Goal: Complete application form

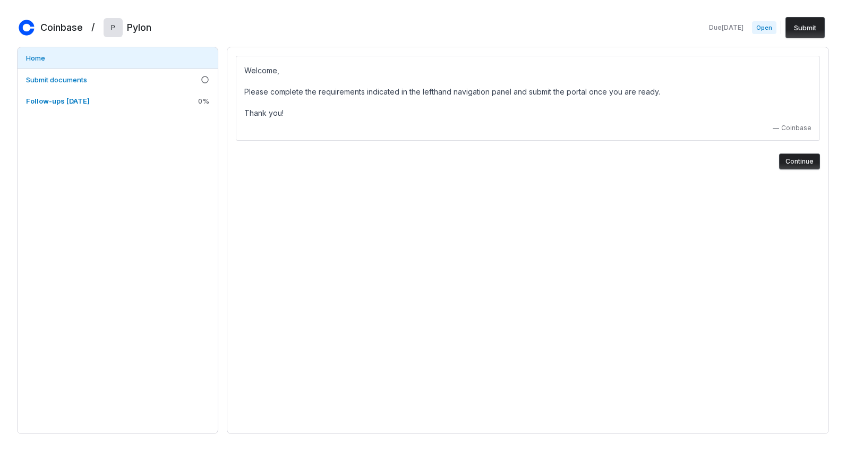
click at [680, 164] on button "Continue" at bounding box center [799, 161] width 41 height 16
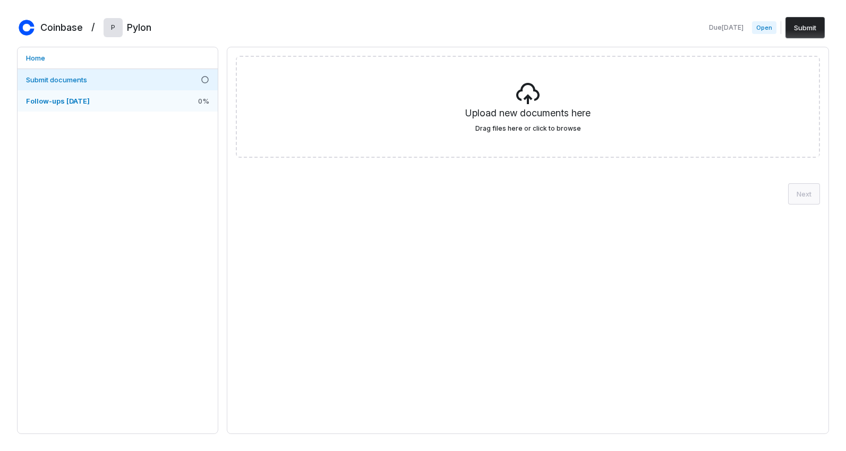
click at [172, 92] on link "Follow-ups [DATE] 0 %" at bounding box center [118, 100] width 200 height 21
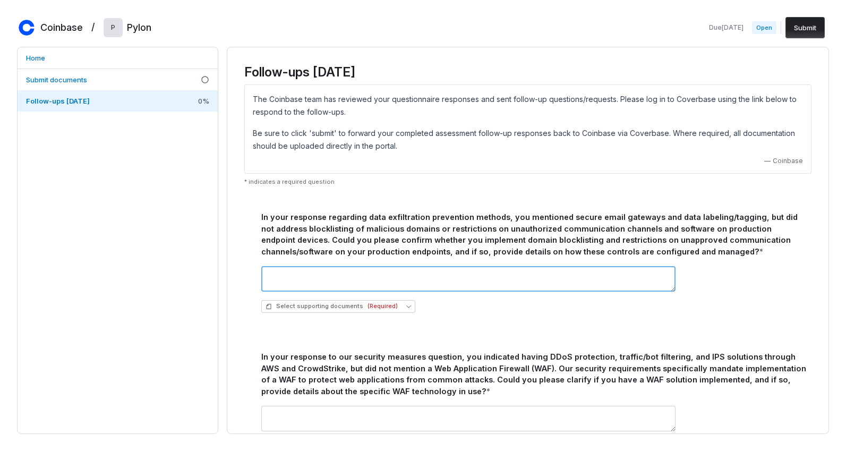
click at [405, 272] on textarea at bounding box center [468, 278] width 414 height 25
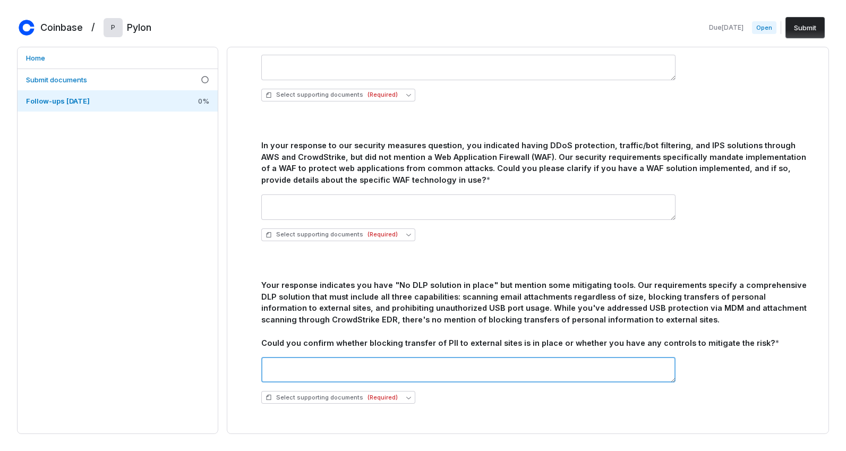
click at [314, 367] on textarea at bounding box center [468, 369] width 414 height 25
drag, startPoint x: 456, startPoint y: 186, endPoint x: 435, endPoint y: 178, distance: 21.9
click at [435, 178] on div "In your response to our security measures question, you indicated having DDoS p…" at bounding box center [527, 188] width 559 height 123
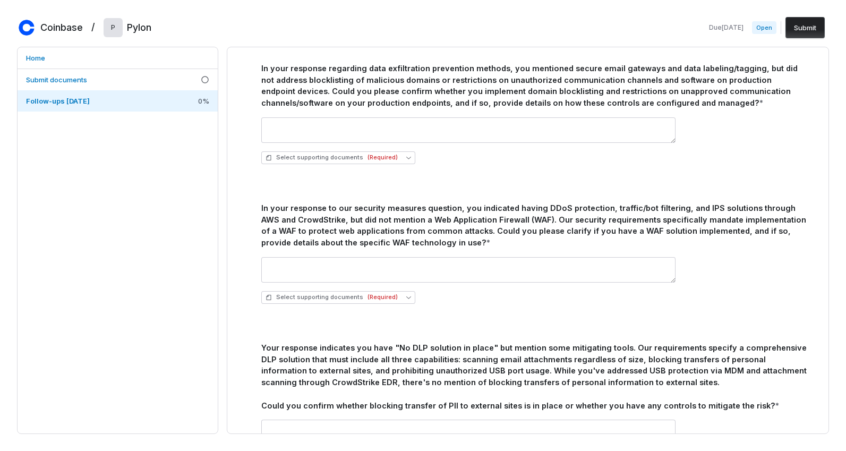
scroll to position [68, 0]
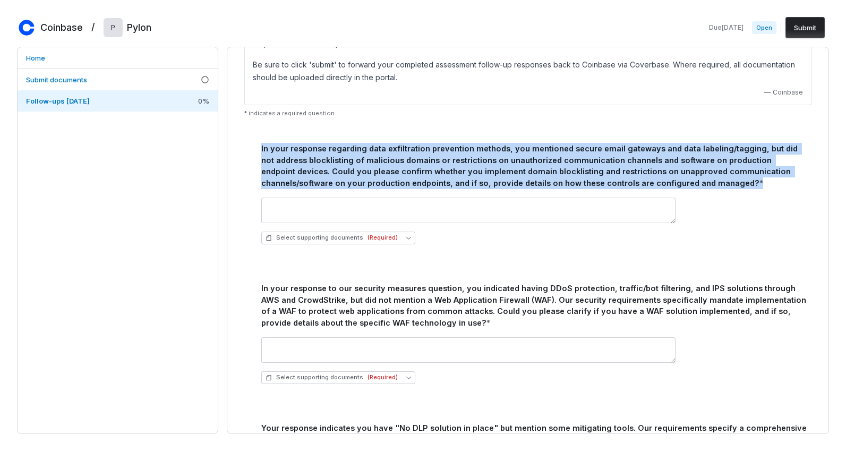
drag, startPoint x: 258, startPoint y: 148, endPoint x: 672, endPoint y: 186, distance: 415.3
click at [672, 186] on div "In your response regarding data exfiltration prevention methods, you mentioned …" at bounding box center [527, 191] width 559 height 123
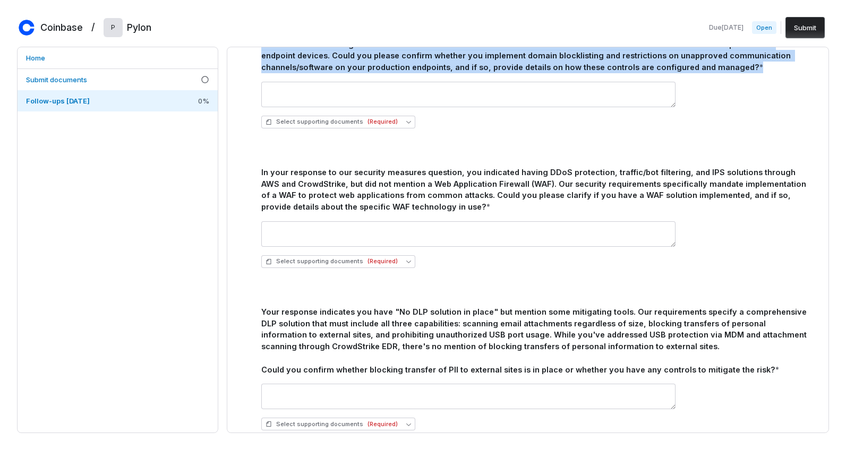
scroll to position [212, 0]
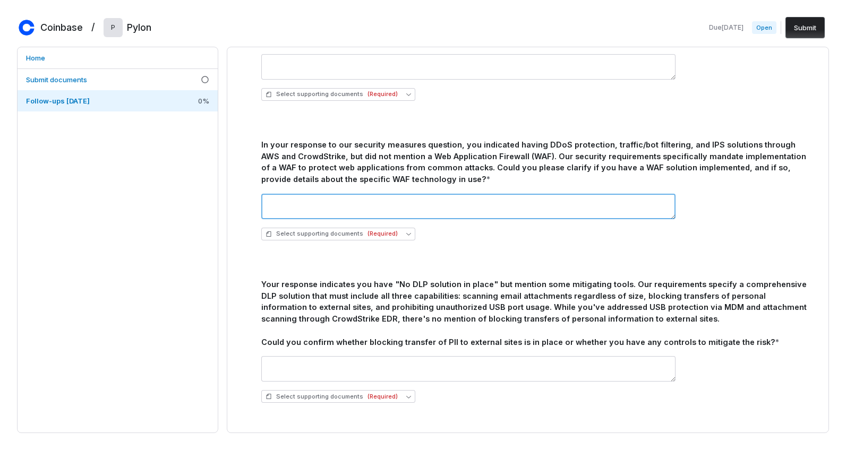
click at [381, 205] on textarea at bounding box center [468, 206] width 414 height 25
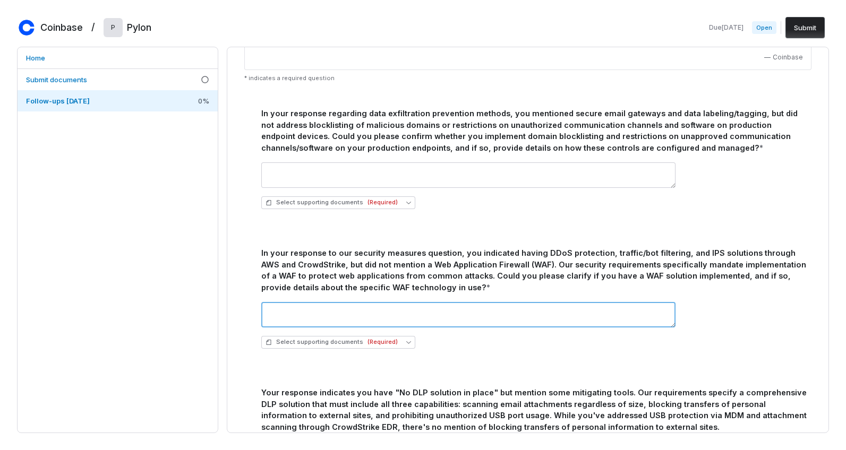
scroll to position [68, 0]
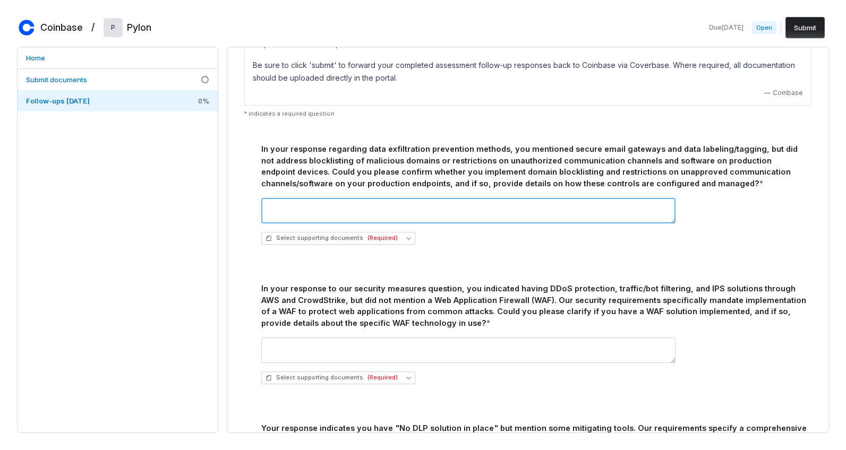
click at [461, 209] on textarea at bounding box center [468, 210] width 414 height 25
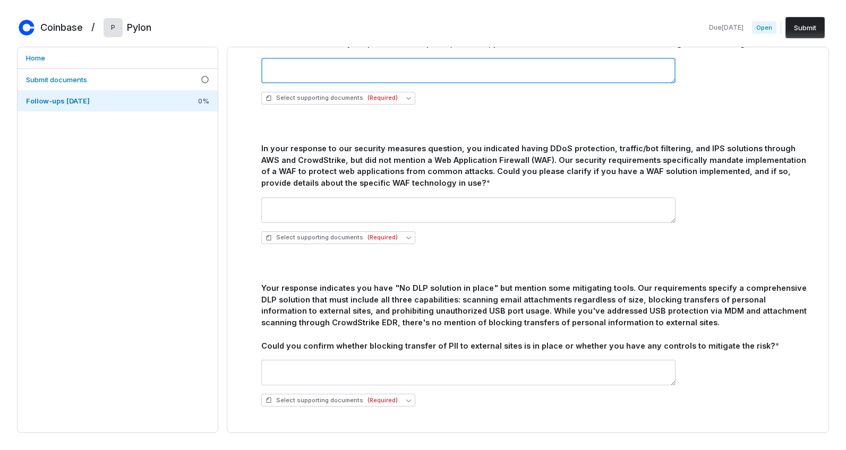
scroll to position [212, 0]
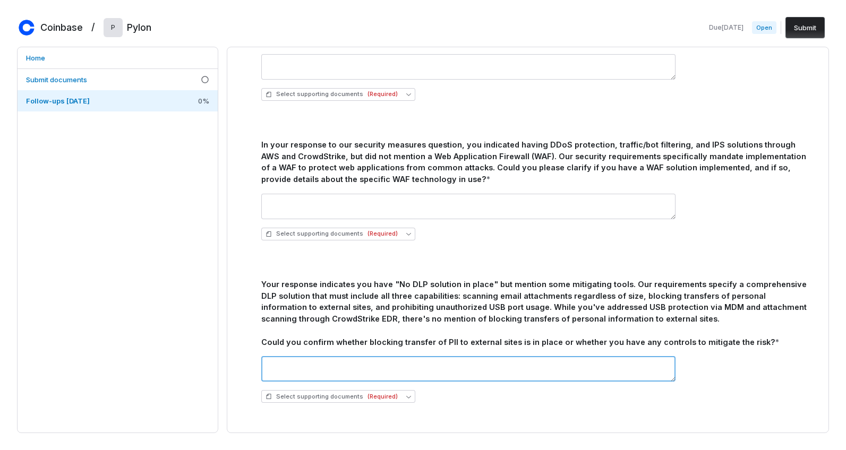
click at [422, 366] on textarea at bounding box center [468, 368] width 414 height 25
click at [383, 398] on span "(Required)" at bounding box center [382, 397] width 30 height 8
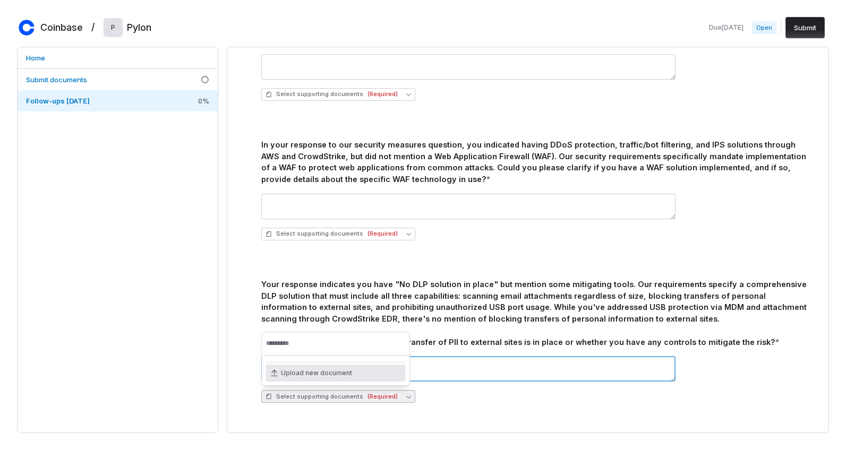
click at [454, 372] on textarea at bounding box center [468, 368] width 414 height 25
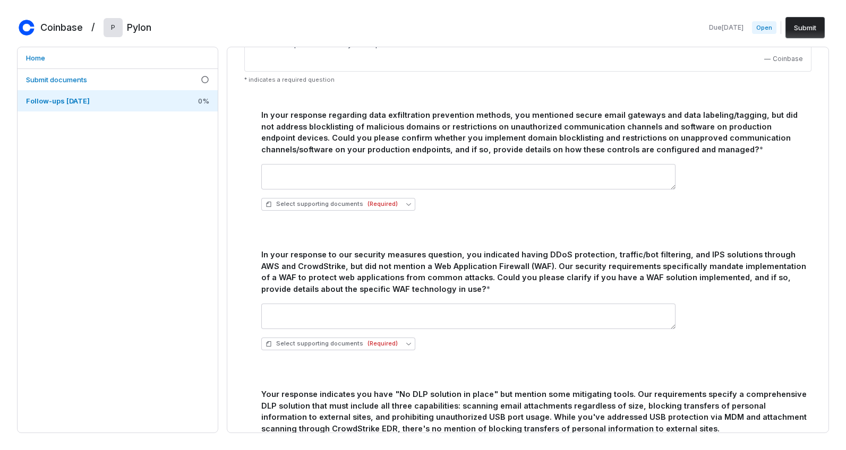
scroll to position [0, 0]
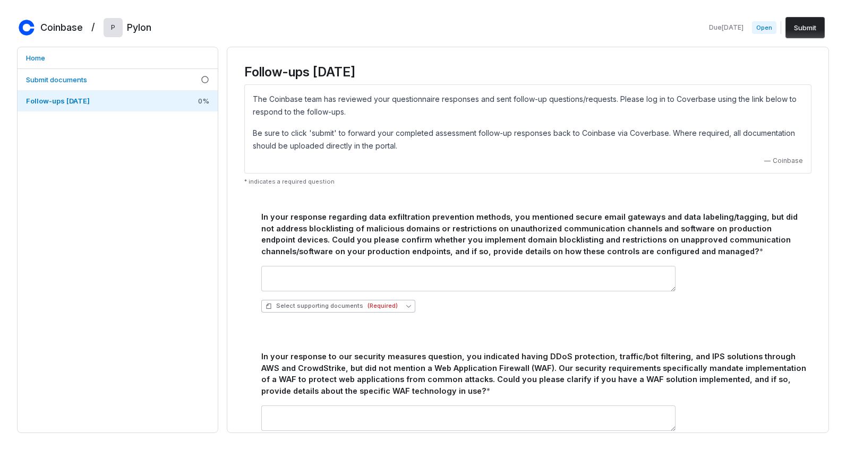
click at [355, 312] on button "Select supporting documents (Required)" at bounding box center [338, 306] width 154 height 13
click at [464, 305] on div "Select supporting documents (Required)" at bounding box center [534, 306] width 546 height 13
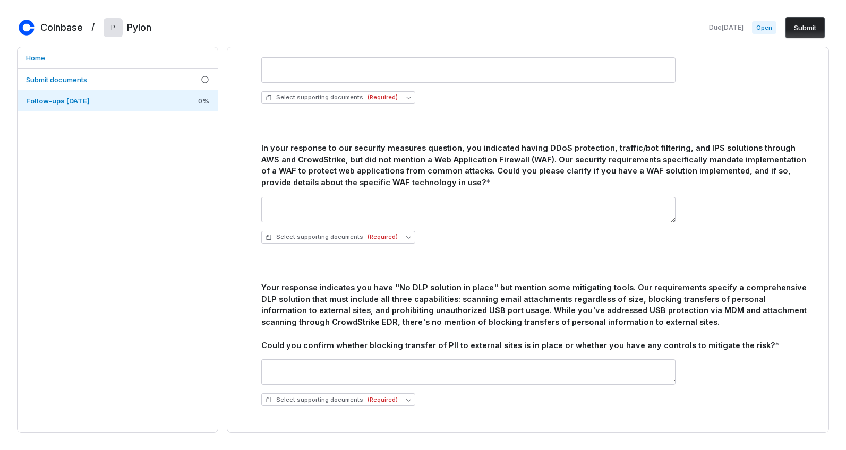
scroll to position [212, 0]
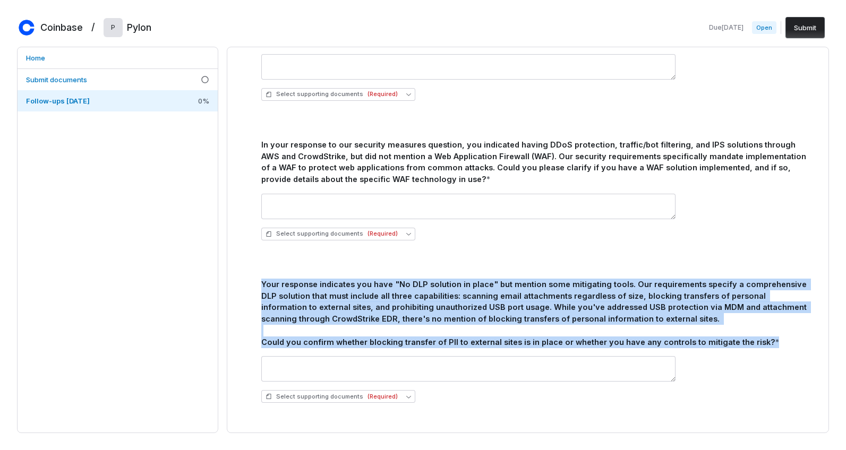
drag, startPoint x: 260, startPoint y: 284, endPoint x: 767, endPoint y: 337, distance: 509.3
click at [680, 338] on div "Your response indicates you have "No DLP solution in place" but mention some mi…" at bounding box center [527, 339] width 559 height 146
copy div "Your response indicates you have "No DLP solution in place" but mention some mi…"
click at [293, 302] on div "Your response indicates you have "No DLP solution in place" but mention some mi…" at bounding box center [534, 314] width 546 height 70
